Goal: Entertainment & Leisure: Consume media (video, audio)

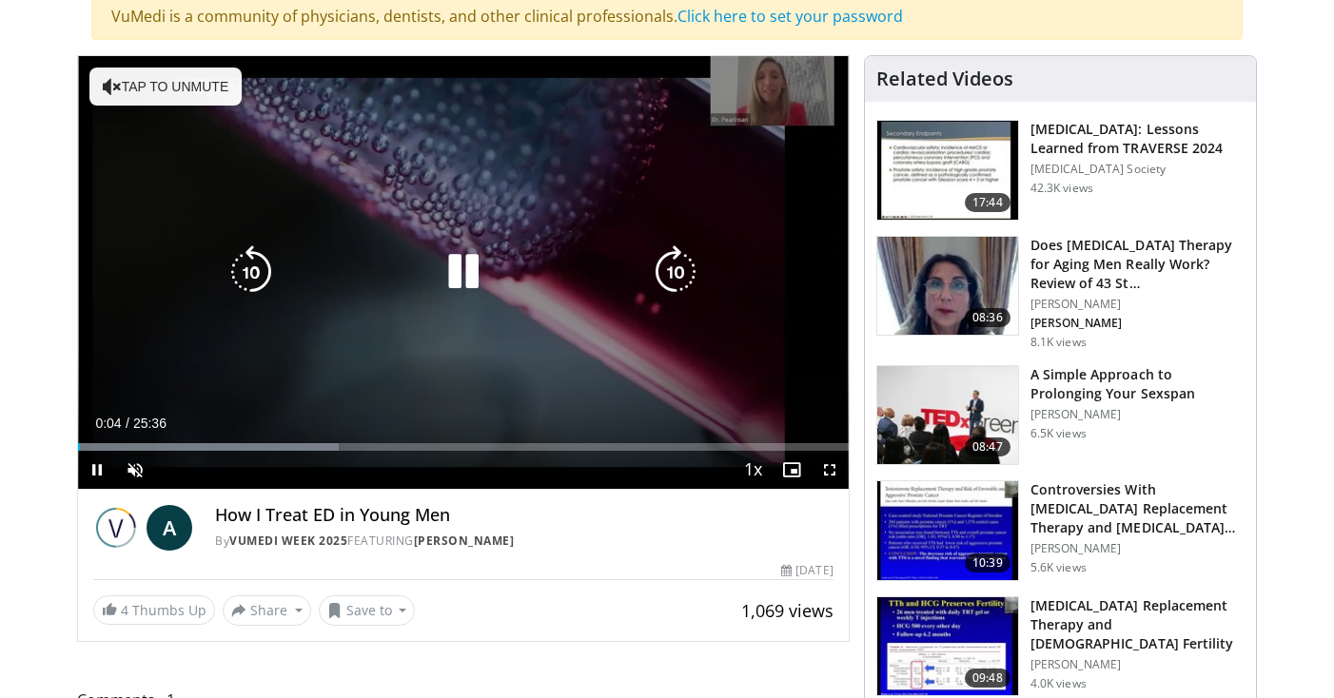
scroll to position [158, 0]
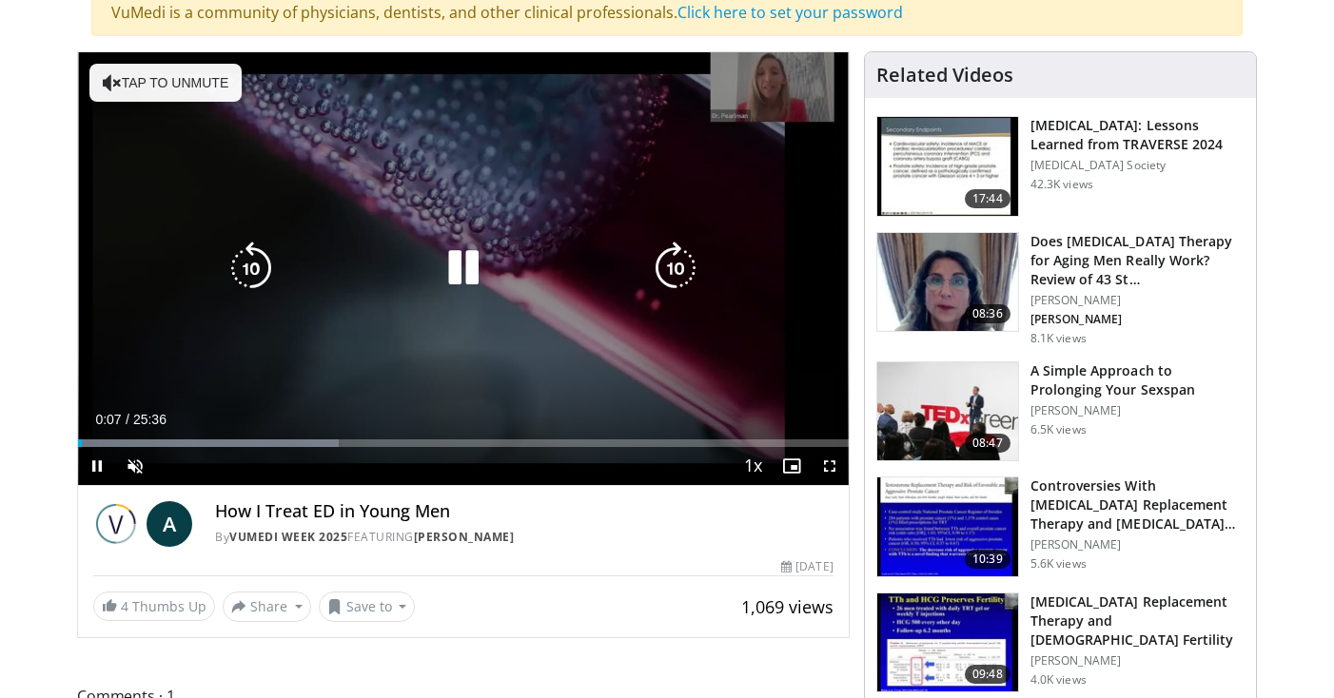
click at [458, 260] on icon "Video Player" at bounding box center [463, 268] width 53 height 53
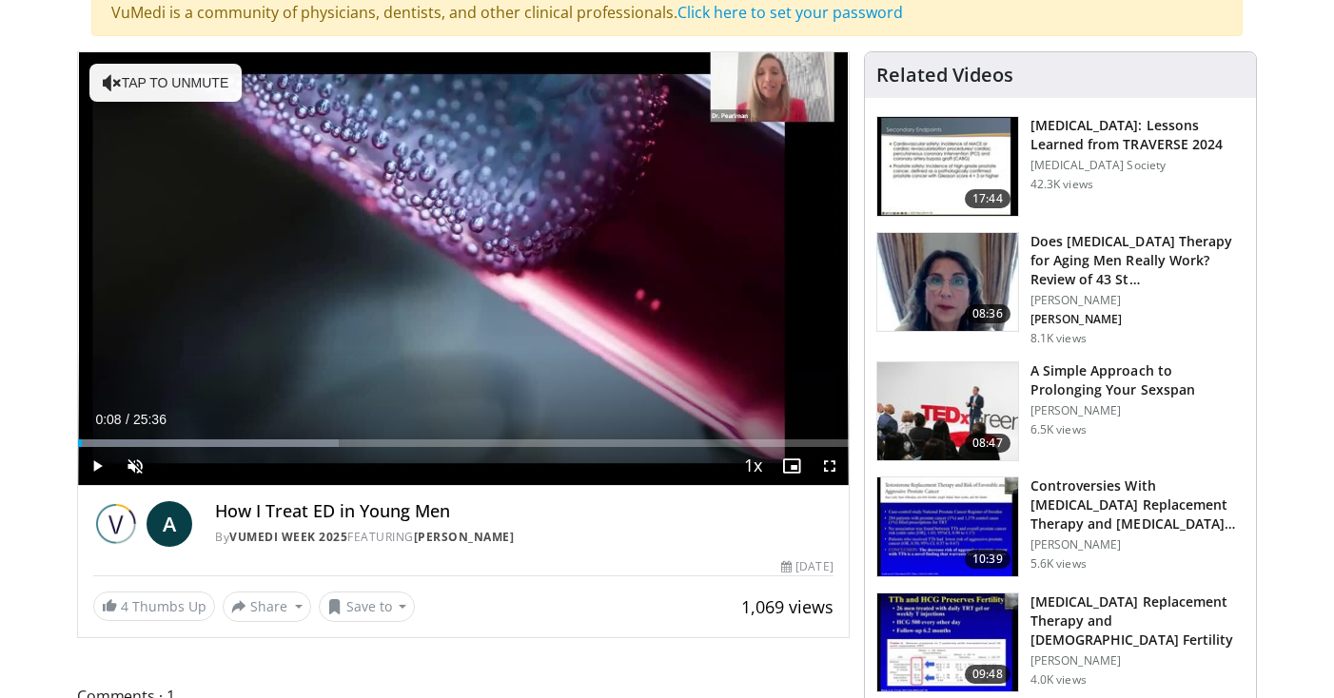
click at [96, 465] on span "Video Player" at bounding box center [97, 466] width 38 height 38
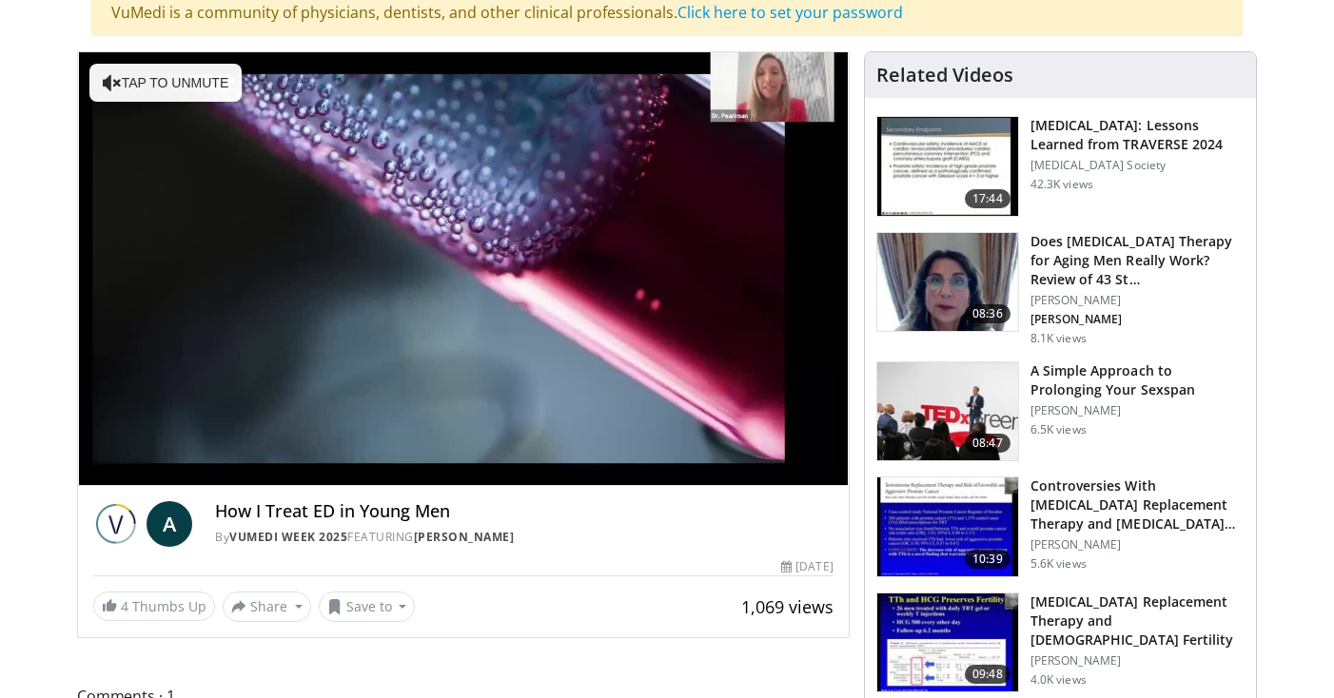
click at [377, 553] on div "A How I Treat ED in Young Men By Vumedi Week 2025 FEATURING [PERSON_NAME] By Vu…" at bounding box center [463, 554] width 771 height 136
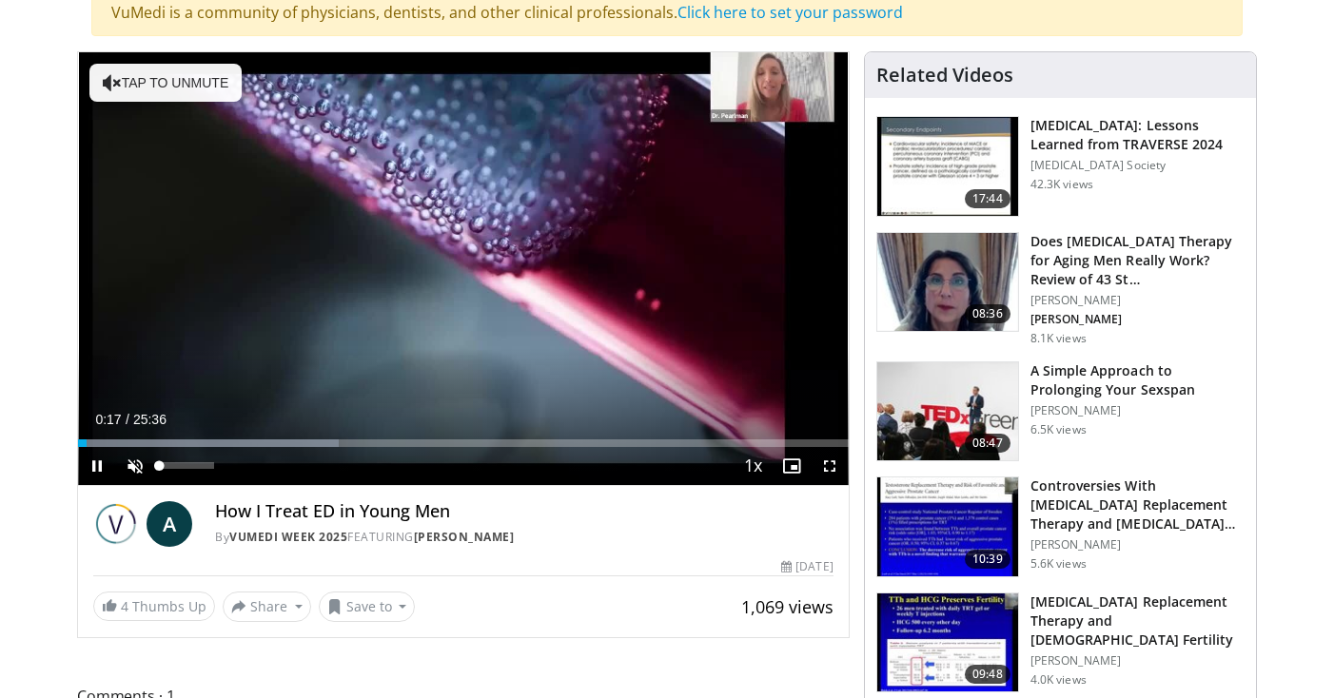
click at [140, 461] on span "Video Player" at bounding box center [135, 466] width 38 height 38
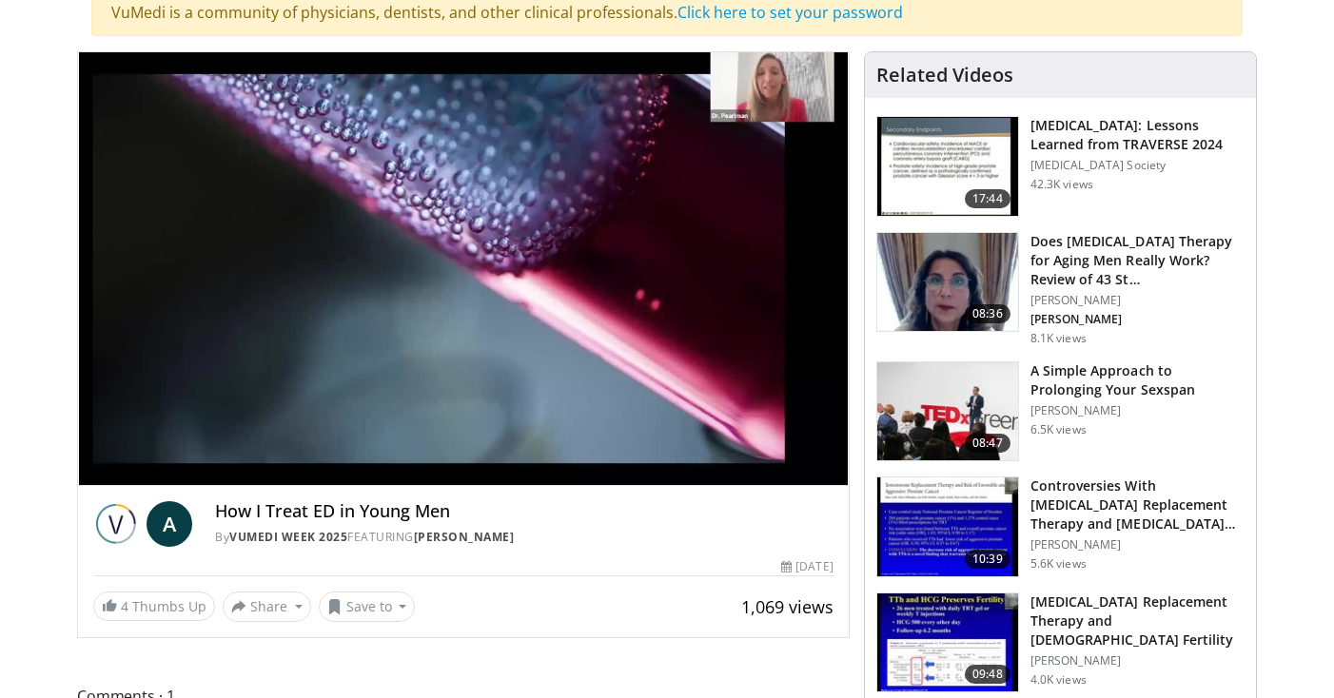
drag, startPoint x: 214, startPoint y: 472, endPoint x: 226, endPoint y: 464, distance: 14.5
click at [226, 485] on div "Mute 100%" at bounding box center [182, 504] width 133 height 38
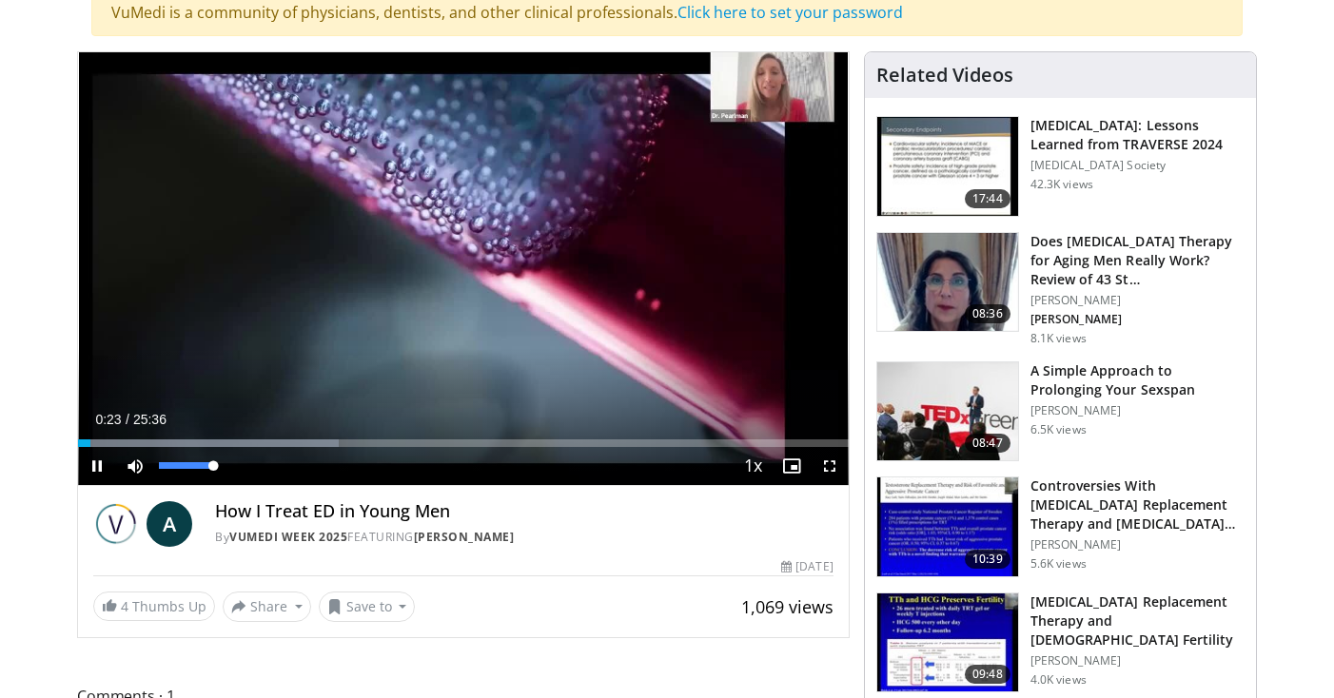
click at [225, 466] on div "Mute 100%" at bounding box center [182, 466] width 133 height 38
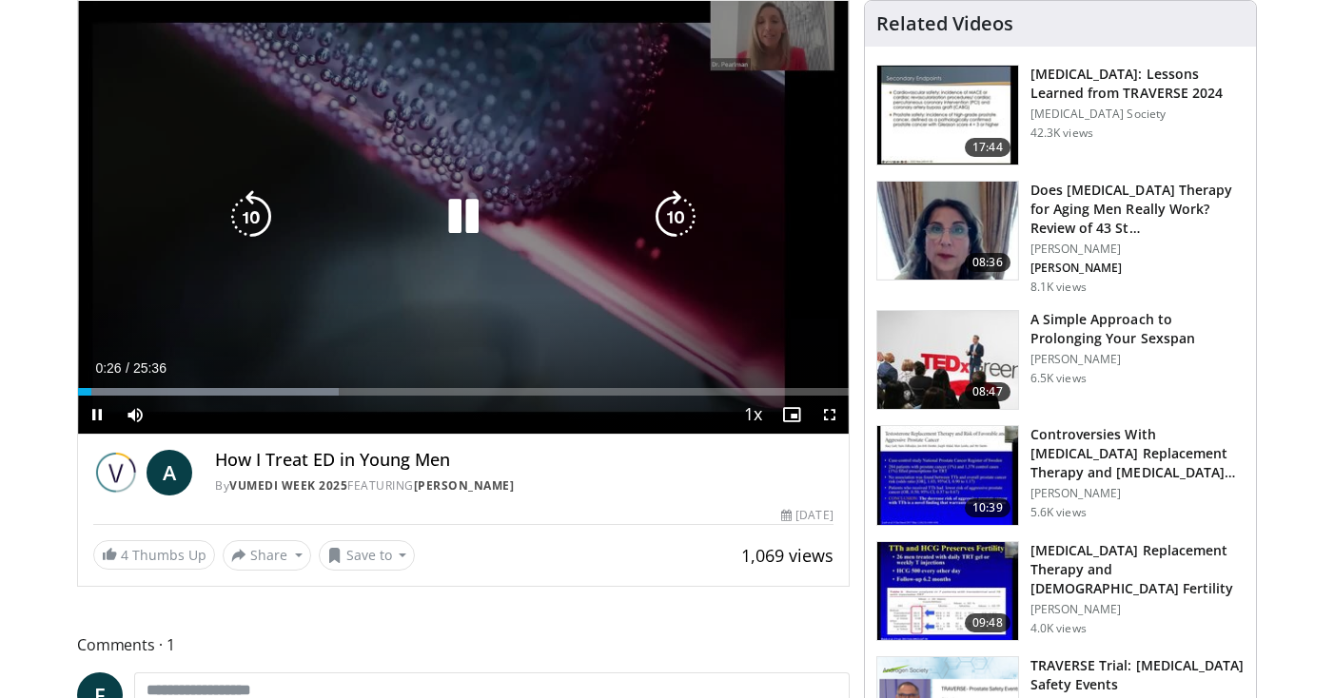
scroll to position [210, 0]
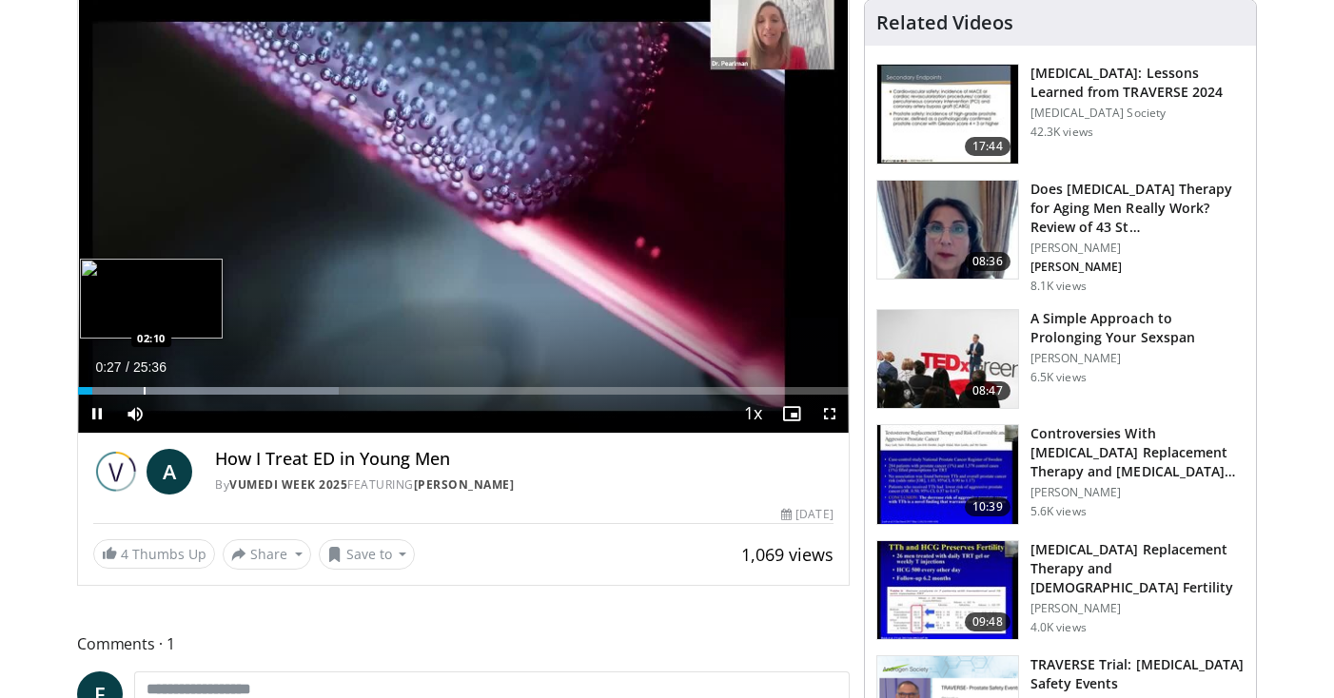
click at [144, 395] on div "Current Time 0:27 / Duration 25:36 Pause Skip Backward Skip Forward Mute 100% L…" at bounding box center [463, 414] width 771 height 38
click at [164, 388] on div "Progress Bar" at bounding box center [164, 391] width 2 height 8
click at [211, 388] on div "Progress Bar" at bounding box center [212, 391] width 2 height 8
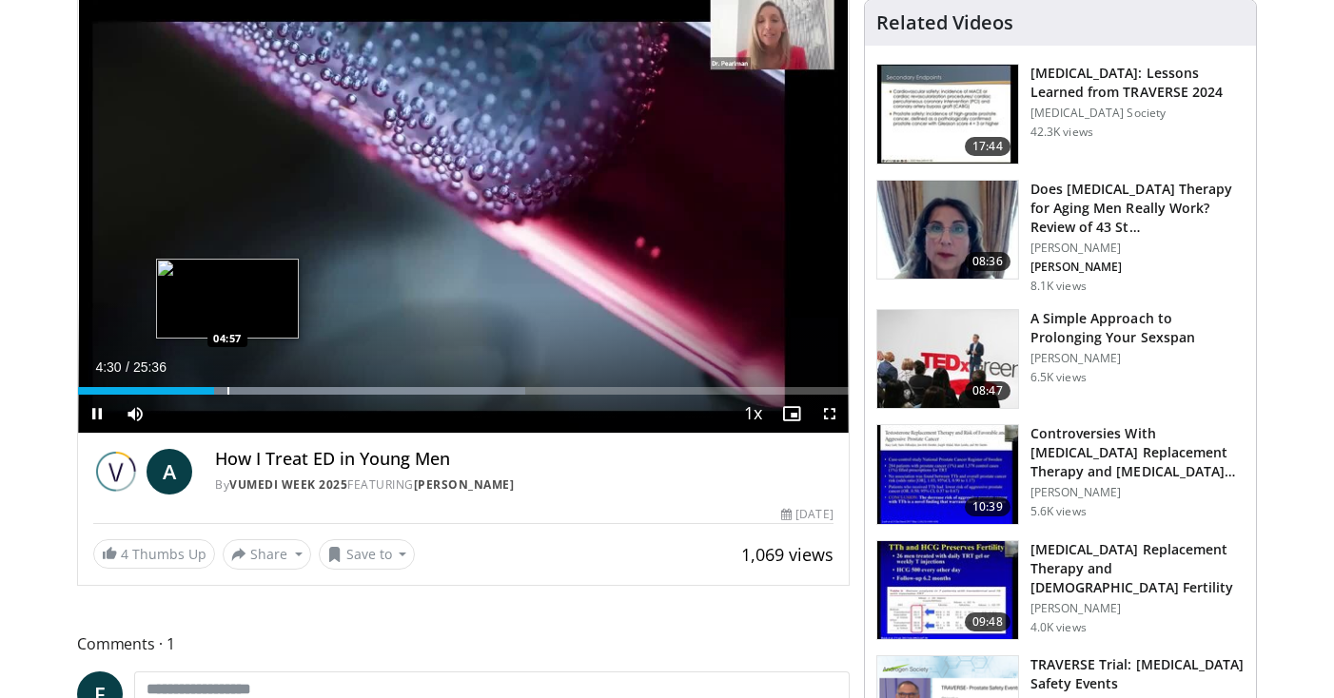
click at [227, 390] on div "Progress Bar" at bounding box center [228, 391] width 2 height 8
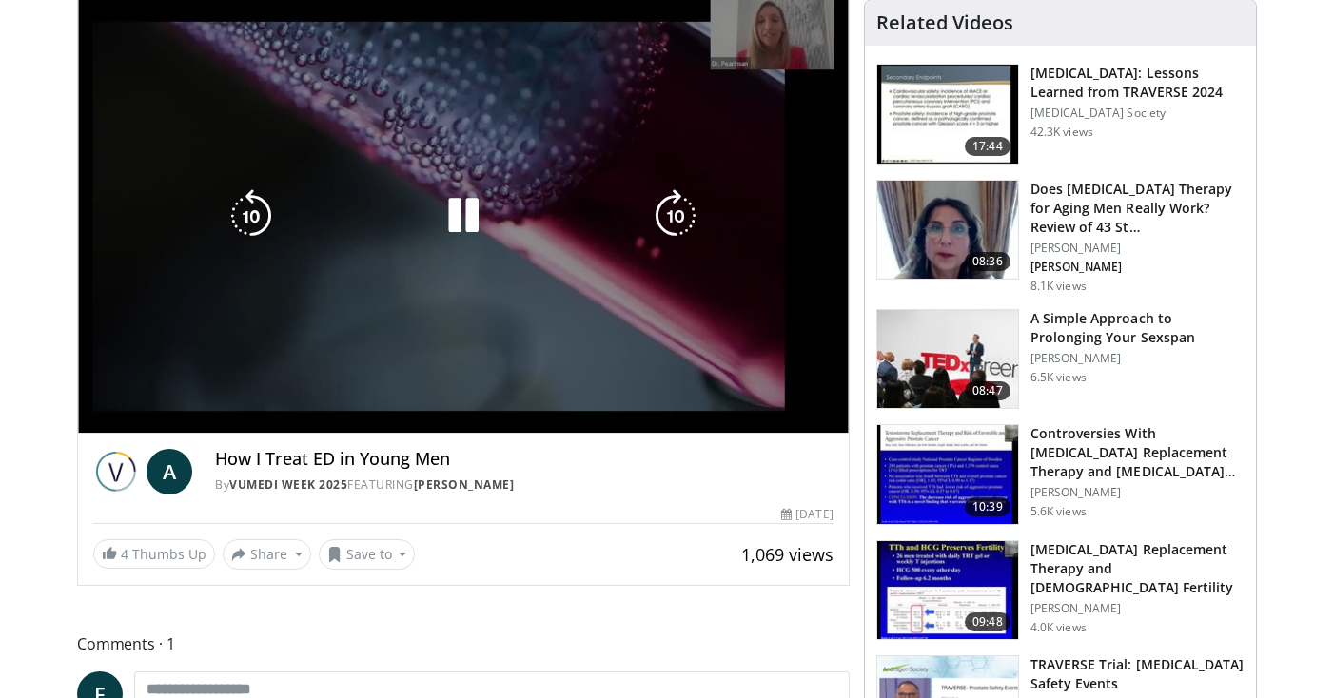
click at [241, 390] on video-js "**********" at bounding box center [463, 217] width 771 height 434
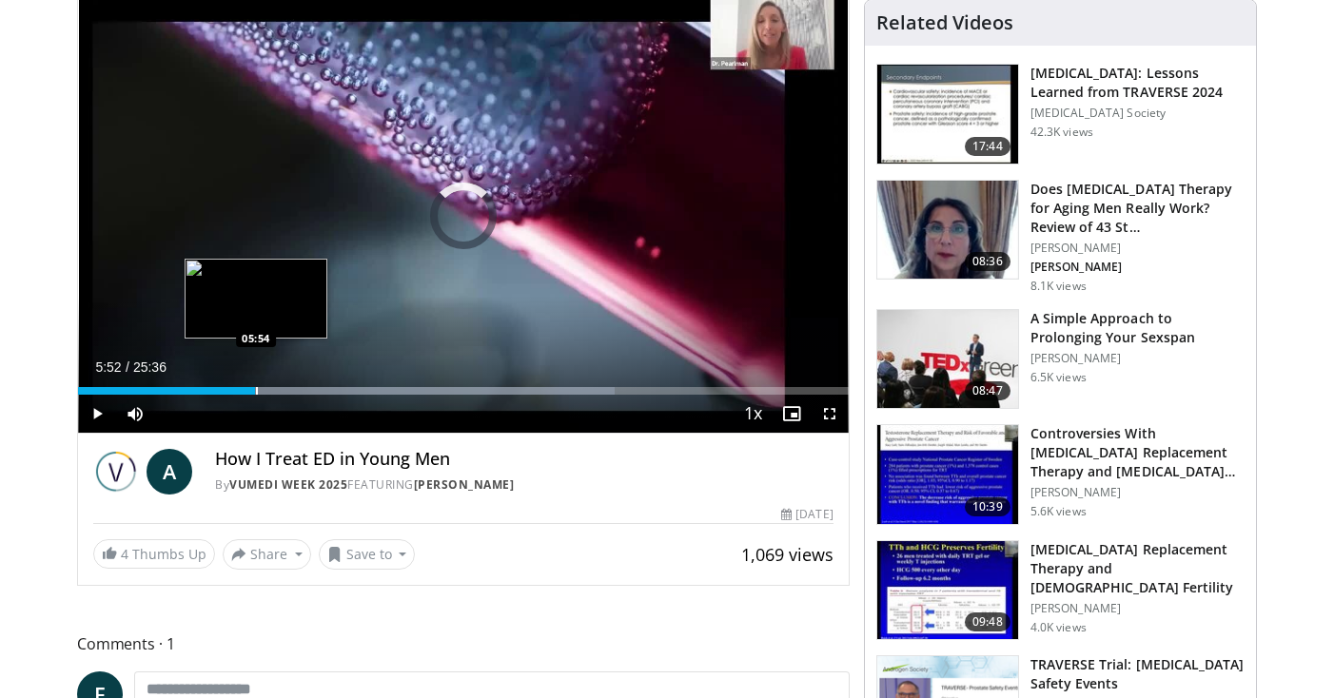
click at [256, 390] on div "Progress Bar" at bounding box center [257, 391] width 2 height 8
click at [287, 391] on div "Progress Bar" at bounding box center [288, 391] width 2 height 8
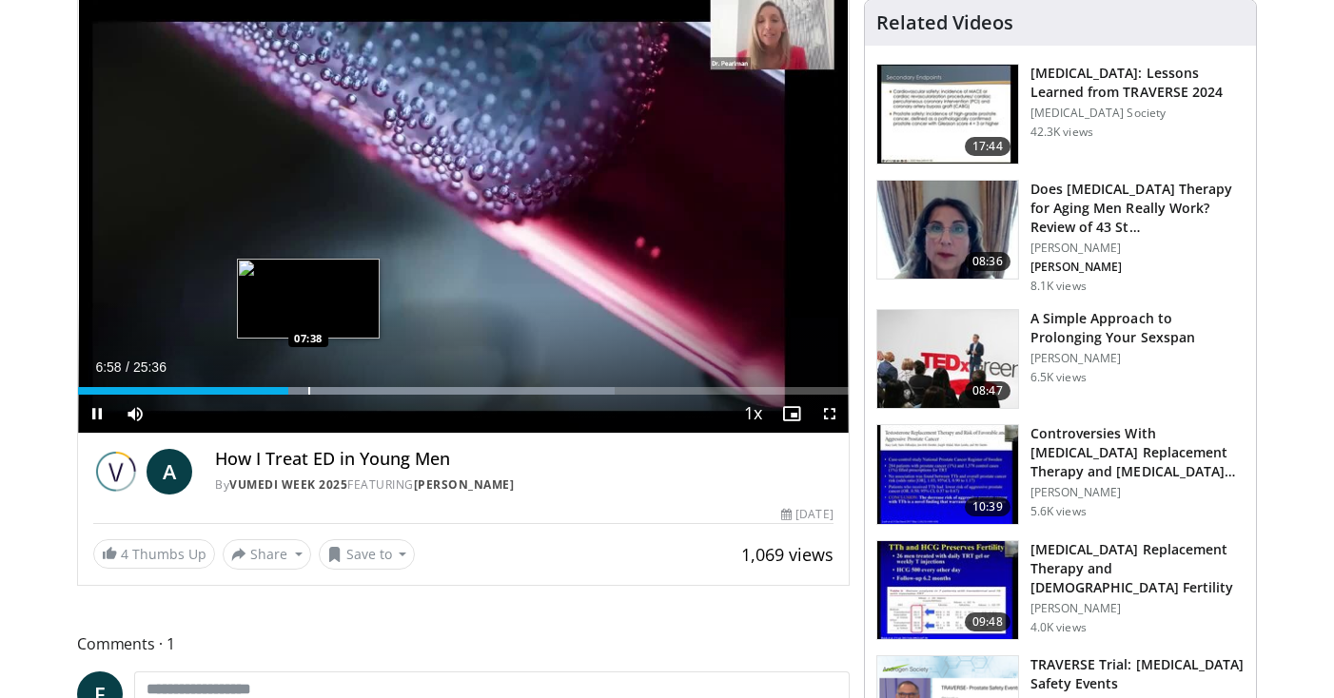
click at [308, 393] on div "Progress Bar" at bounding box center [309, 391] width 2 height 8
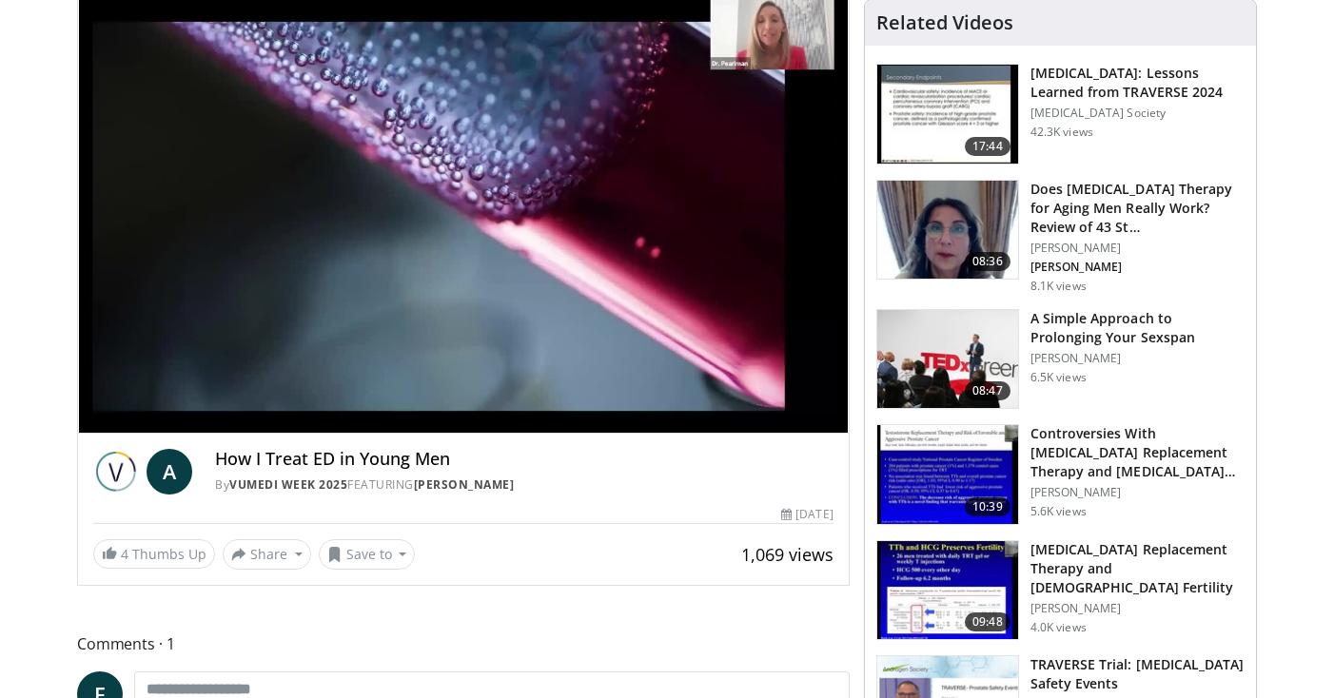
click at [308, 393] on div "10 seconds Tap to unmute" at bounding box center [463, 216] width 771 height 433
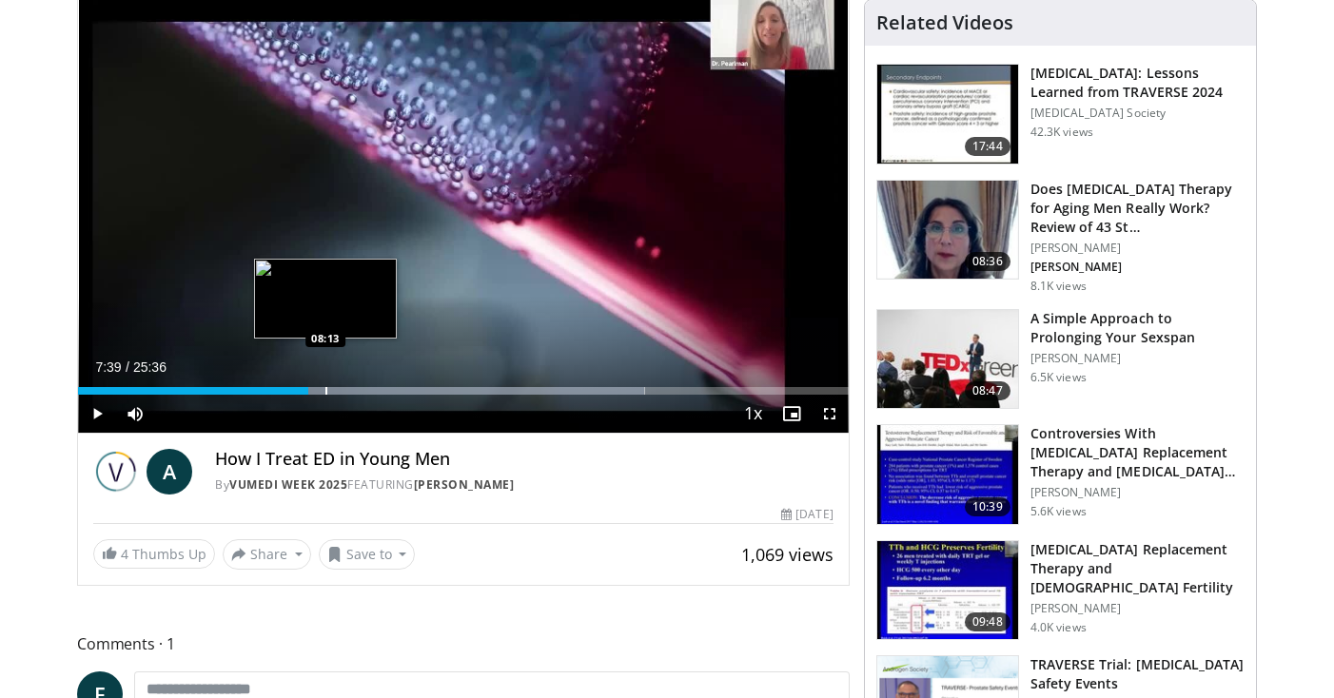
click at [325, 391] on div "Progress Bar" at bounding box center [326, 391] width 2 height 8
click at [342, 388] on div "Progress Bar" at bounding box center [343, 391] width 2 height 8
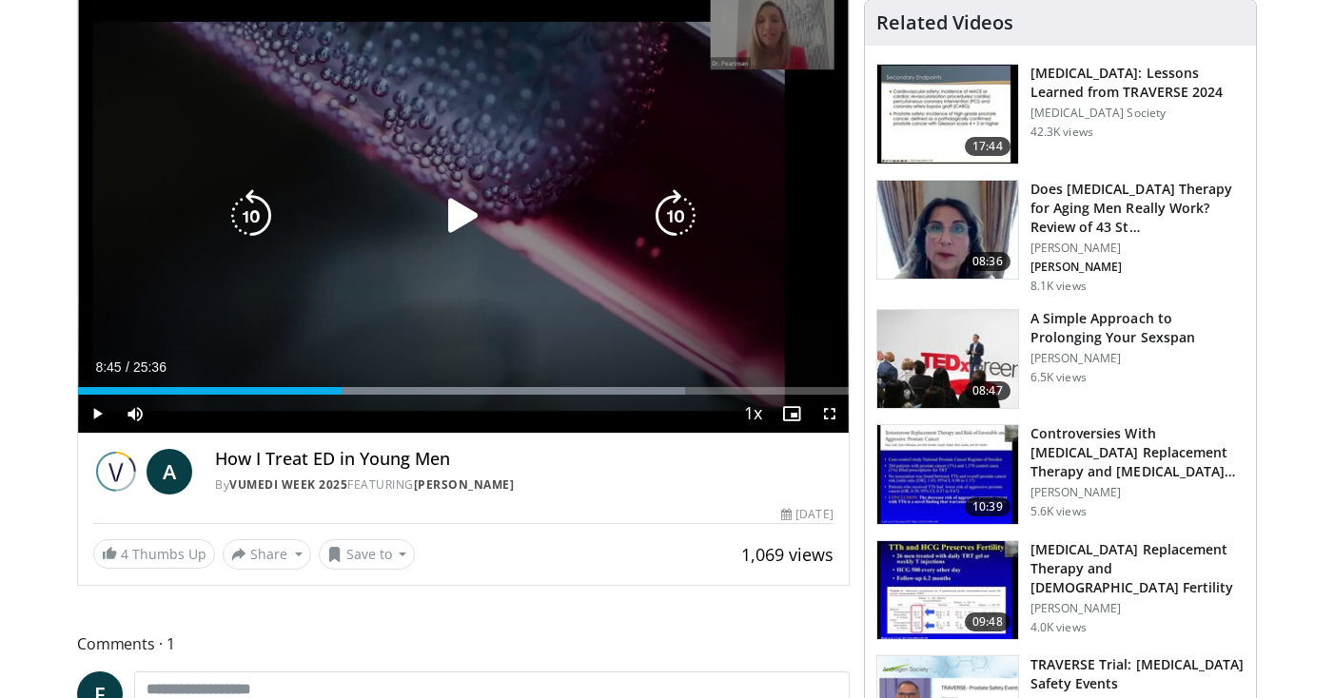
click at [369, 351] on div "10 seconds Tap to unmute" at bounding box center [463, 216] width 771 height 433
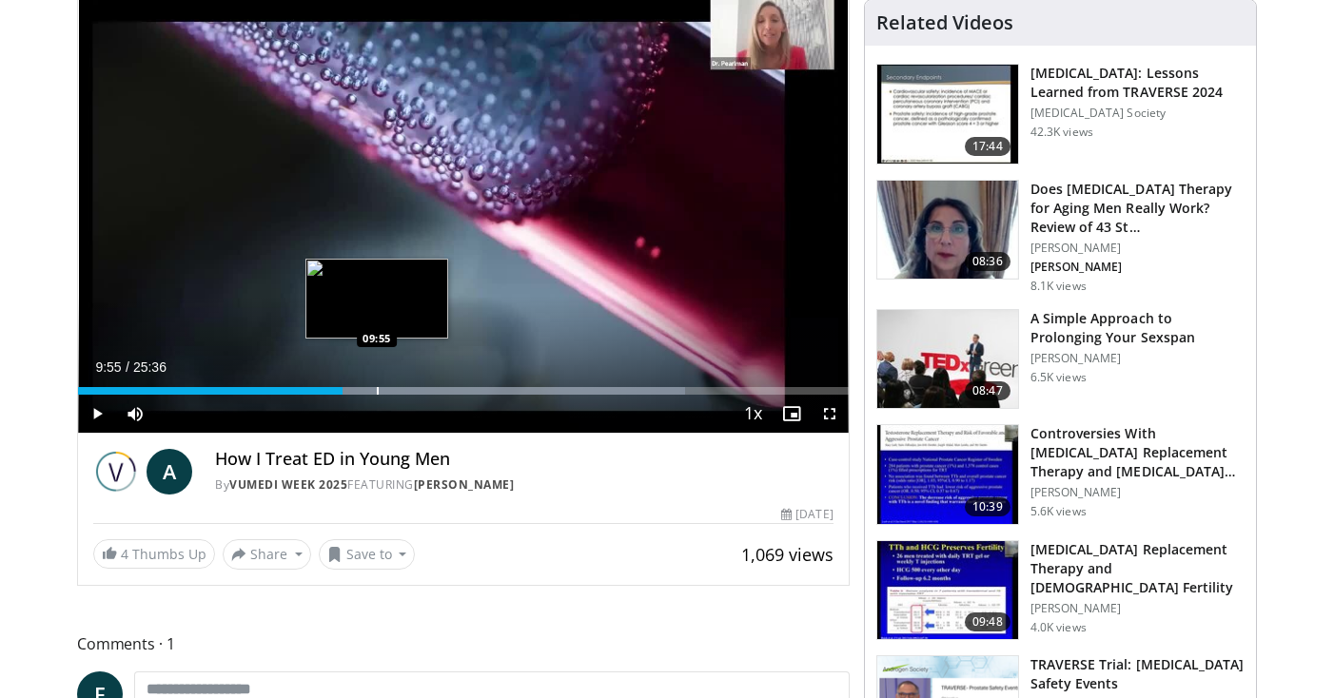
click at [377, 381] on div "Loaded : 78.75% 08:47 09:55" at bounding box center [463, 386] width 771 height 18
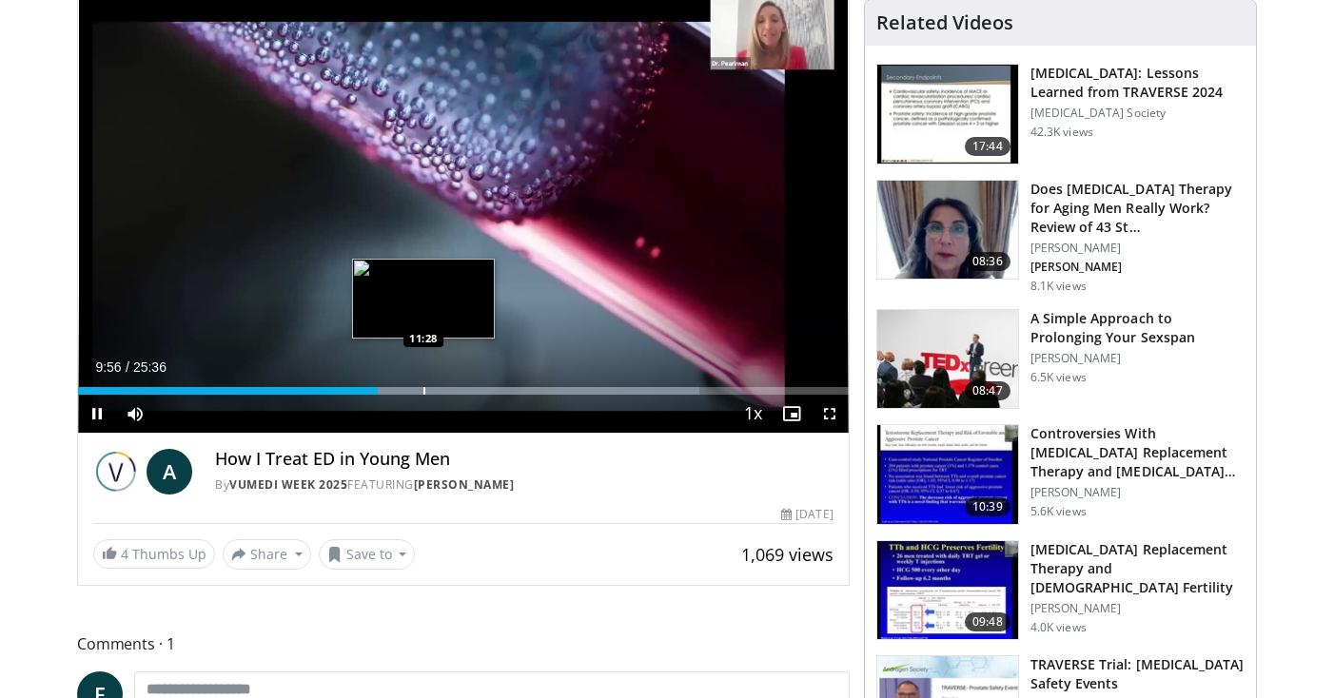
click at [425, 387] on div "Progress Bar" at bounding box center [424, 391] width 2 height 8
